Goal: Information Seeking & Learning: Learn about a topic

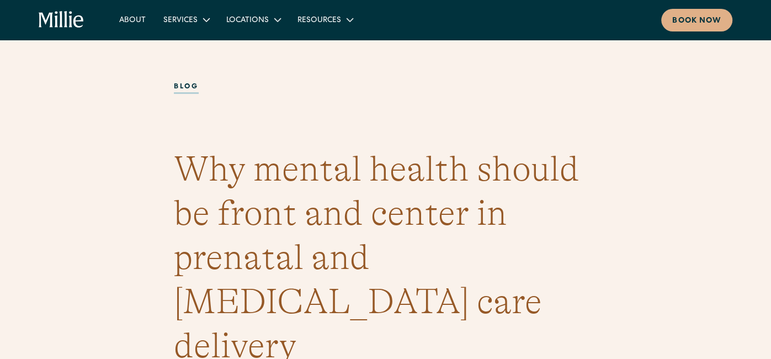
click at [72, 29] on div "About Services Maternity Gynecology Classes & Other Support Locations [GEOGRAPH…" at bounding box center [386, 20] width 694 height 23
click at [64, 15] on icon "home" at bounding box center [61, 20] width 45 height 18
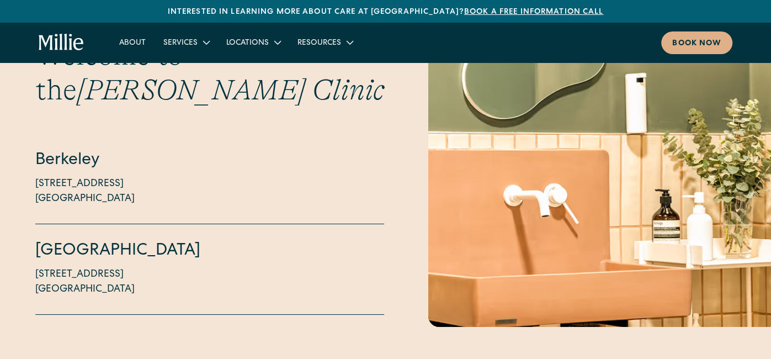
scroll to position [2634, 0]
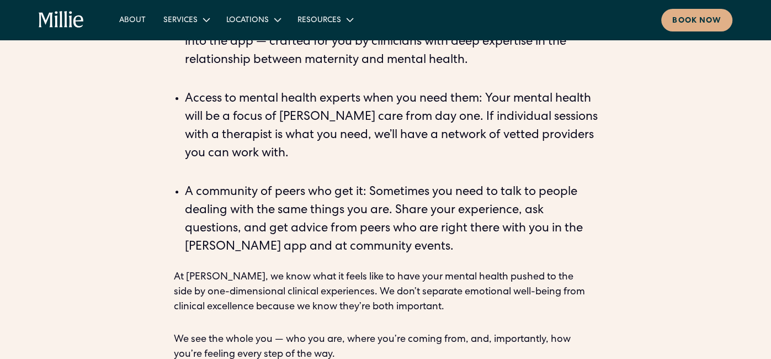
scroll to position [1750, 0]
